Goal: Transaction & Acquisition: Download file/media

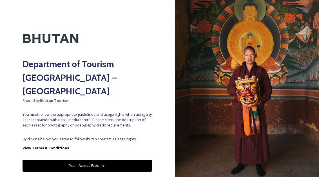
click at [90, 160] on button "Yes - Access Files" at bounding box center [88, 166] width 130 height 12
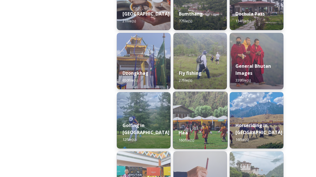
scroll to position [235, 0]
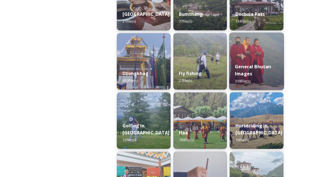
click at [249, 59] on div "General Bhutan Images 339 file(s)" at bounding box center [256, 74] width 55 height 33
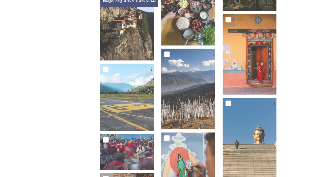
scroll to position [1124, 0]
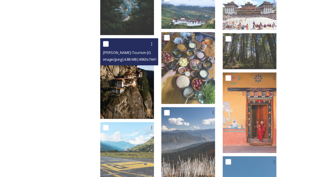
drag, startPoint x: 150, startPoint y: 95, endPoint x: 142, endPoint y: 89, distance: 10.3
click at [142, 89] on img at bounding box center [127, 78] width 54 height 81
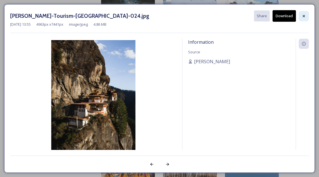
click at [303, 16] on icon at bounding box center [304, 16] width 5 height 5
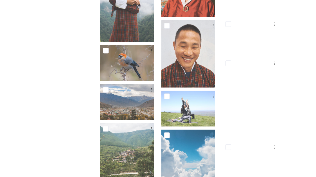
scroll to position [2471, 0]
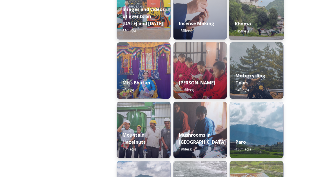
scroll to position [403, 0]
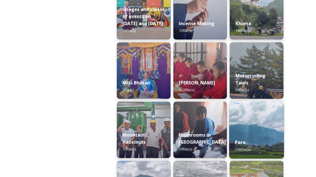
click at [252, 121] on img at bounding box center [256, 130] width 55 height 58
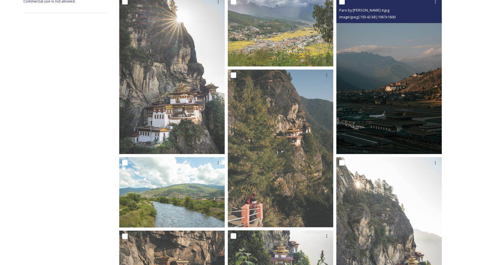
scroll to position [111, 0]
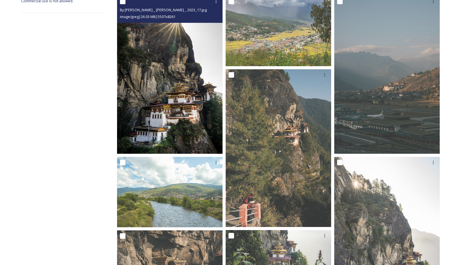
click at [198, 120] on img at bounding box center [169, 75] width 105 height 158
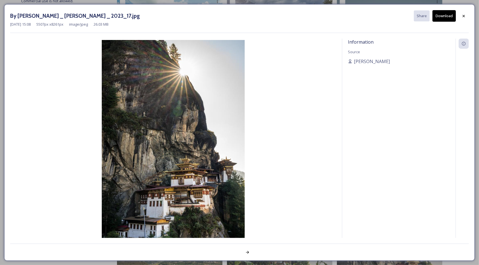
click at [319, 79] on div "Information Source [PERSON_NAME]" at bounding box center [398, 146] width 113 height 215
click at [319, 12] on div at bounding box center [464, 16] width 10 height 10
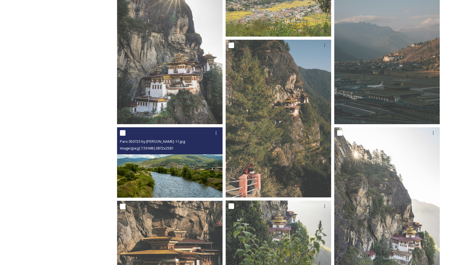
scroll to position [140, 0]
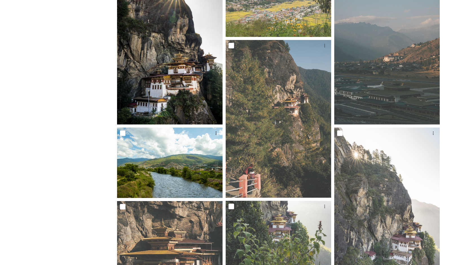
click at [175, 76] on img at bounding box center [169, 45] width 105 height 158
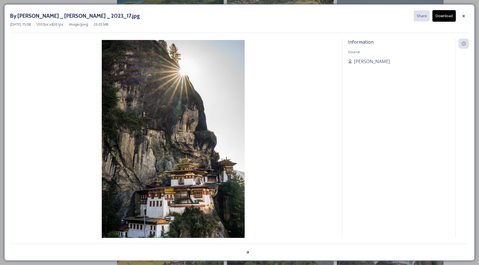
click at [319, 17] on button "Download" at bounding box center [443, 16] width 23 height 12
click at [319, 18] on div at bounding box center [464, 16] width 10 height 10
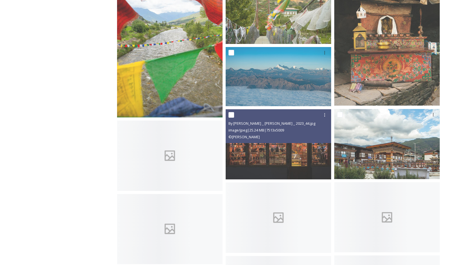
scroll to position [2965, 0]
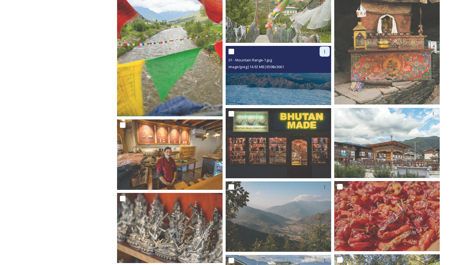
click at [319, 49] on icon at bounding box center [324, 51] width 5 height 5
click at [319, 72] on span "Download" at bounding box center [317, 74] width 17 height 5
click at [319, 72] on div "01 - Mountain Range-1.jpg image/jpeg | 14.92 MB | 6508 x 3661" at bounding box center [278, 59] width 105 height 27
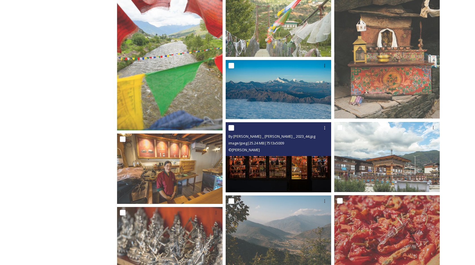
scroll to position [2951, 0]
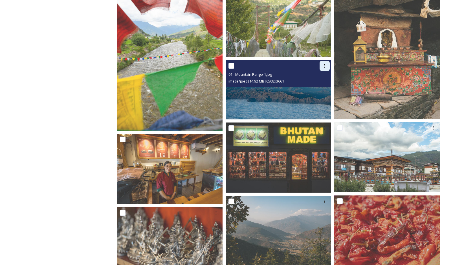
click at [319, 66] on div at bounding box center [324, 66] width 10 height 10
click at [280, 92] on img at bounding box center [278, 89] width 105 height 59
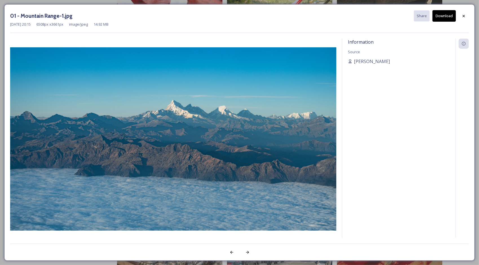
click at [319, 124] on div "Information Source [PERSON_NAME]" at bounding box center [398, 146] width 113 height 215
click at [319, 17] on icon at bounding box center [464, 16] width 2 height 2
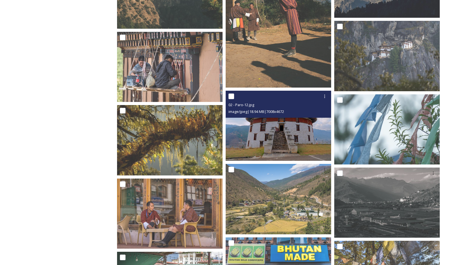
scroll to position [1705, 0]
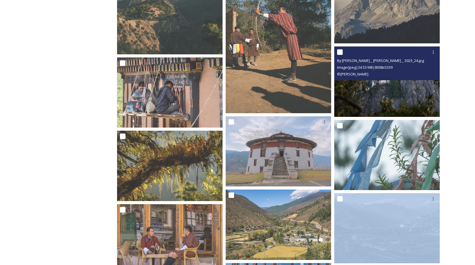
drag, startPoint x: 400, startPoint y: 173, endPoint x: 399, endPoint y: 127, distance: 45.7
click at [319, 127] on div at bounding box center [386, 155] width 105 height 70
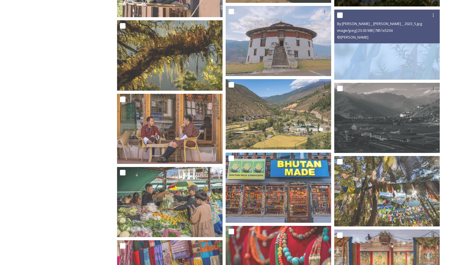
scroll to position [1863, 0]
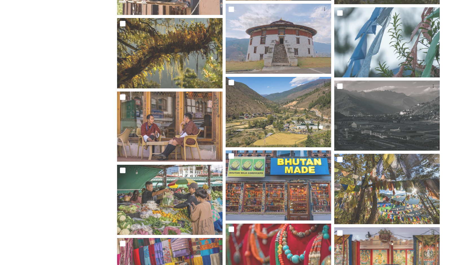
drag, startPoint x: 399, startPoint y: 127, endPoint x: 449, endPoint y: 155, distance: 57.0
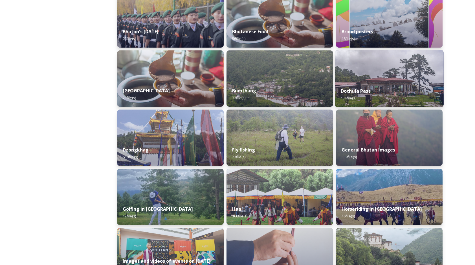
scroll to position [158, 0]
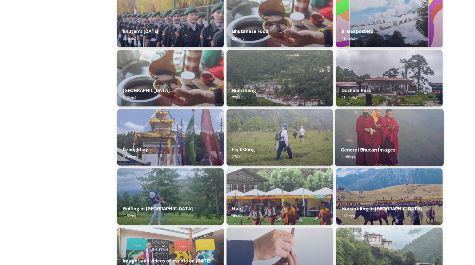
click at [319, 129] on img at bounding box center [389, 138] width 109 height 58
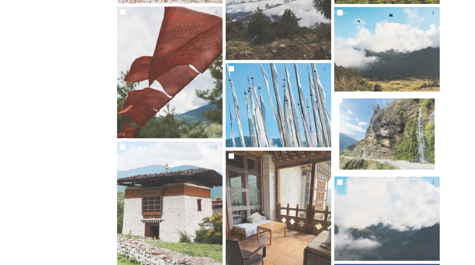
scroll to position [1260, 0]
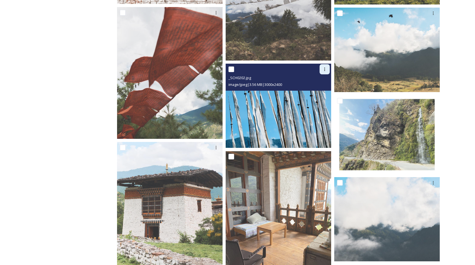
click at [319, 70] on div at bounding box center [324, 69] width 10 height 10
click at [316, 90] on span "Download" at bounding box center [317, 92] width 17 height 5
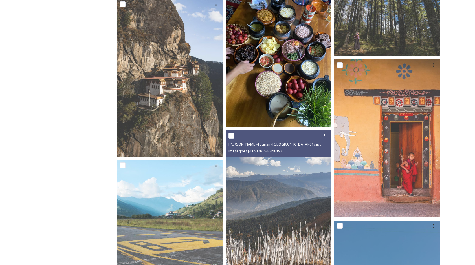
scroll to position [2116, 0]
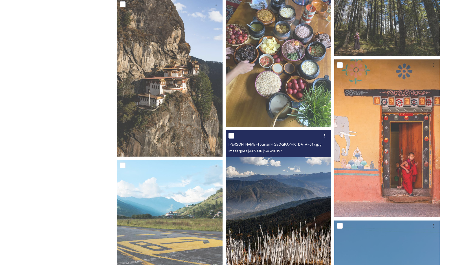
click at [295, 171] on img at bounding box center [278, 209] width 105 height 158
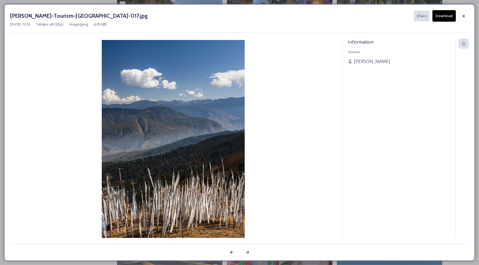
click at [319, 13] on button "Download" at bounding box center [443, 16] width 23 height 12
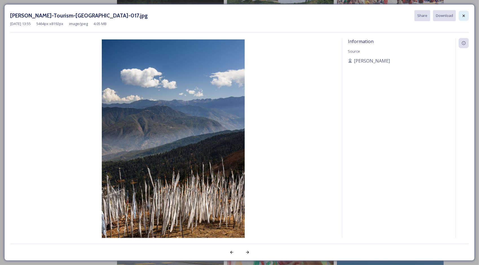
click at [319, 17] on icon at bounding box center [463, 16] width 5 height 5
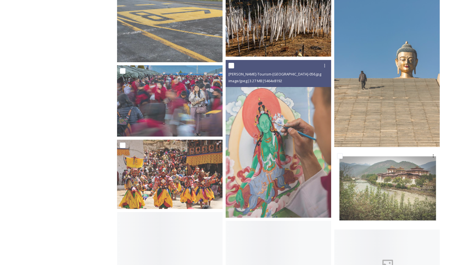
scroll to position [2375, 0]
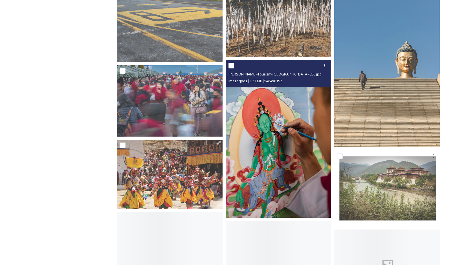
click at [291, 156] on img at bounding box center [278, 139] width 105 height 158
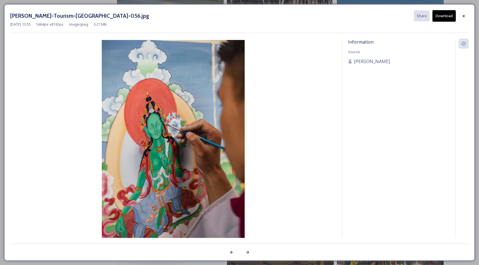
click at [319, 13] on button "Download" at bounding box center [443, 16] width 23 height 12
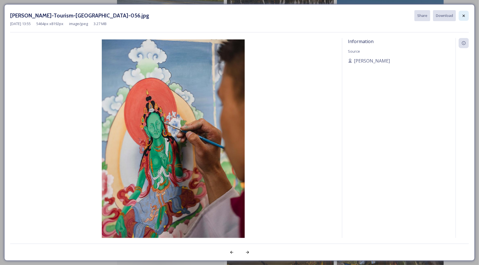
click at [319, 14] on icon at bounding box center [463, 16] width 5 height 5
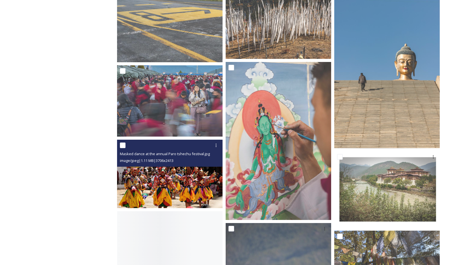
click at [196, 171] on img at bounding box center [169, 174] width 105 height 69
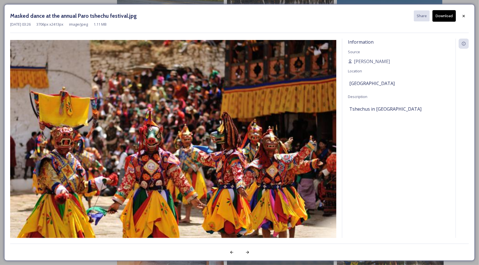
click at [319, 17] on button "Download" at bounding box center [443, 16] width 23 height 12
click at [319, 14] on icon at bounding box center [463, 16] width 5 height 5
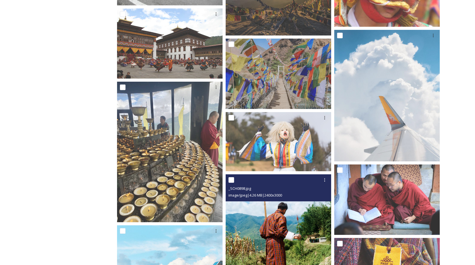
scroll to position [2876, 0]
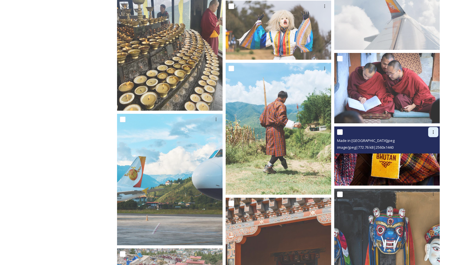
click at [319, 131] on icon at bounding box center [433, 132] width 5 height 5
click at [319, 161] on img at bounding box center [386, 156] width 105 height 59
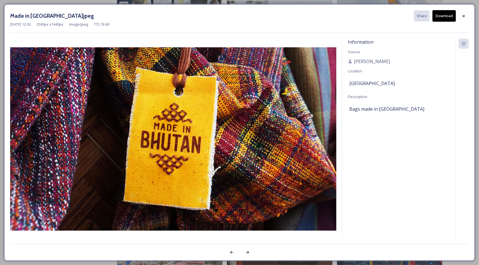
click at [319, 16] on button "Download" at bounding box center [443, 16] width 23 height 12
click at [319, 17] on icon at bounding box center [464, 16] width 2 height 2
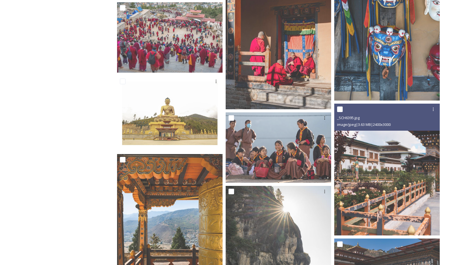
scroll to position [3211, 0]
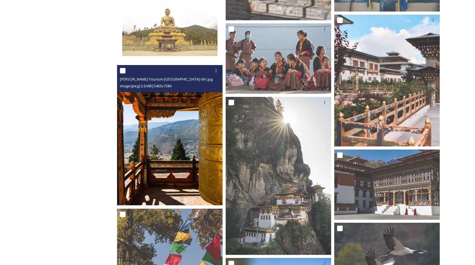
click at [183, 128] on img at bounding box center [169, 135] width 105 height 140
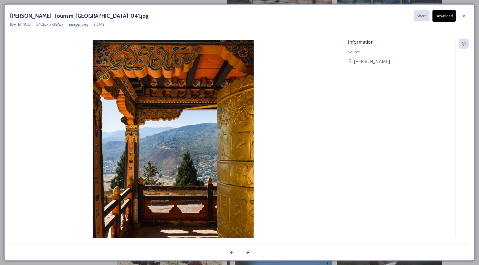
click at [319, 16] on button "Download" at bounding box center [443, 16] width 23 height 12
click at [319, 17] on icon at bounding box center [463, 16] width 5 height 5
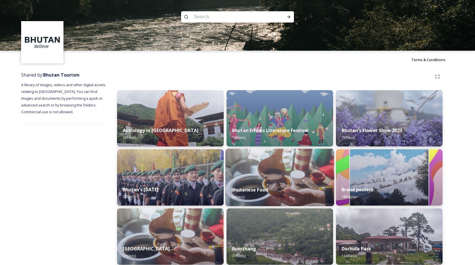
click at [267, 165] on img at bounding box center [279, 178] width 109 height 58
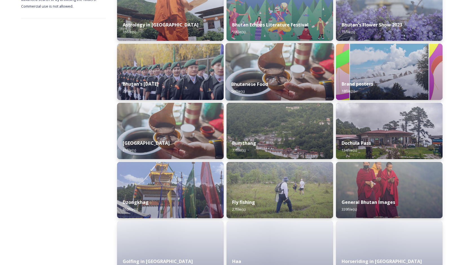
scroll to position [113, 0]
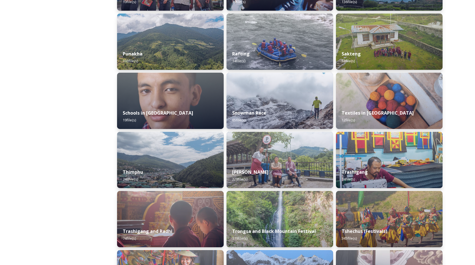
scroll to position [551, 0]
click at [296, 113] on div "Snowman Race 65 file(s)" at bounding box center [279, 117] width 109 height 26
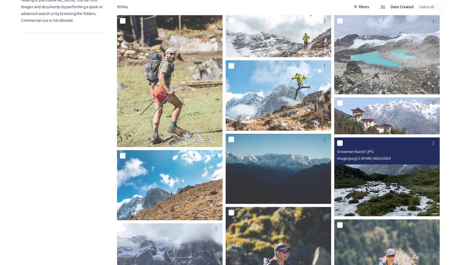
scroll to position [110, 0]
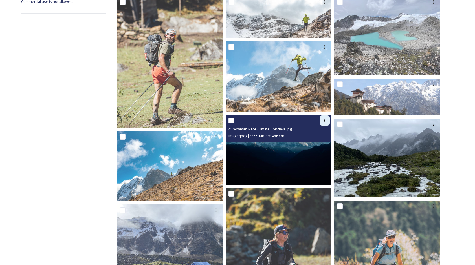
click at [319, 120] on icon at bounding box center [324, 120] width 5 height 5
click at [285, 152] on img at bounding box center [278, 150] width 105 height 70
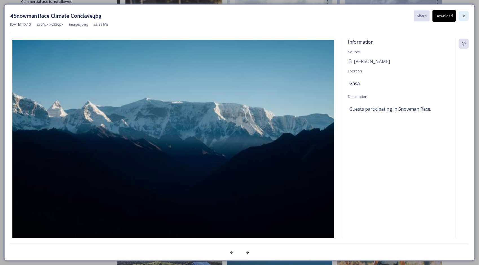
click at [319, 14] on icon at bounding box center [463, 16] width 5 height 5
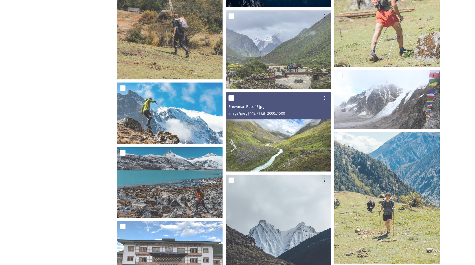
scroll to position [587, 0]
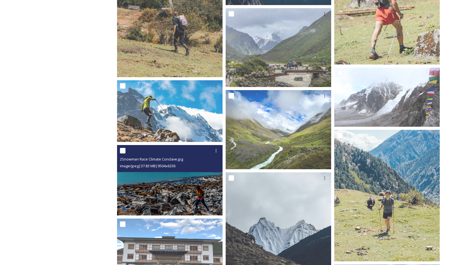
click at [170, 176] on img at bounding box center [169, 180] width 105 height 70
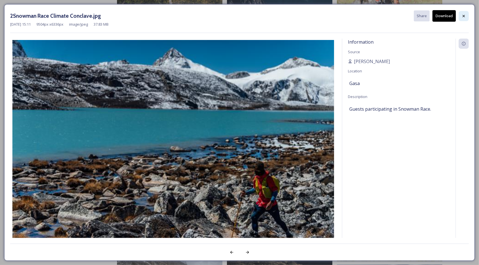
click at [319, 17] on div at bounding box center [464, 16] width 10 height 10
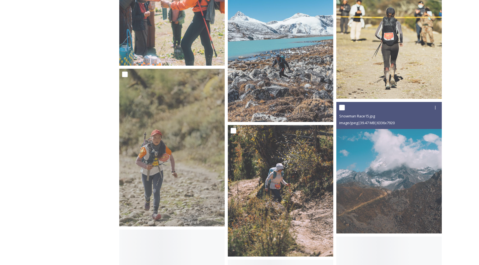
scroll to position [1536, 0]
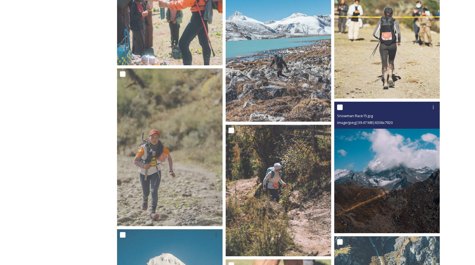
click at [319, 171] on img at bounding box center [386, 168] width 105 height 132
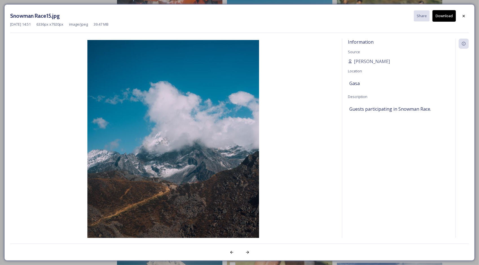
click at [319, 19] on button "Download" at bounding box center [443, 16] width 23 height 12
